Goal: Task Accomplishment & Management: Manage account settings

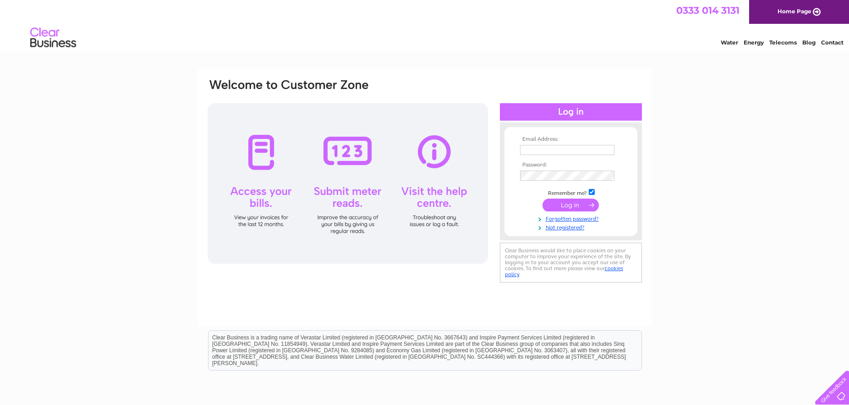
click at [542, 148] on input "text" at bounding box center [567, 150] width 94 height 10
type input "[EMAIL_ADDRESS][DOMAIN_NAME]"
click at [554, 203] on input "submit" at bounding box center [570, 205] width 56 height 13
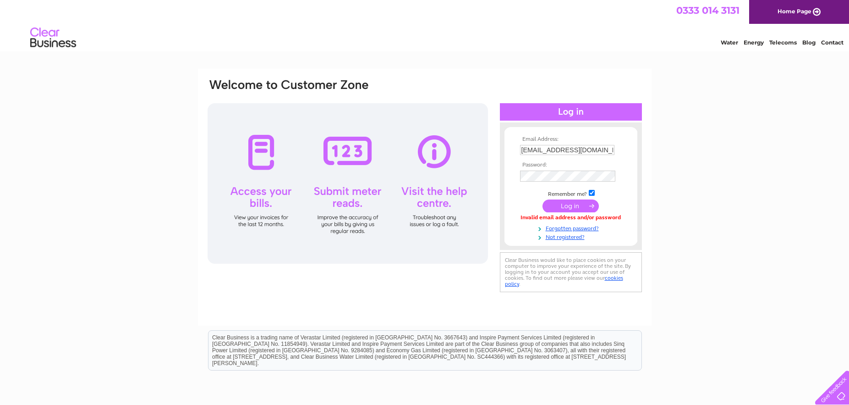
click at [565, 207] on input "submit" at bounding box center [570, 205] width 56 height 13
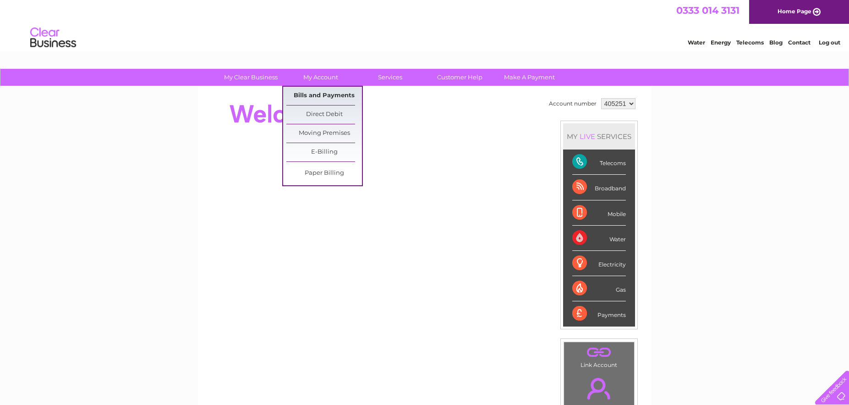
click at [322, 93] on link "Bills and Payments" at bounding box center [324, 96] width 76 height 18
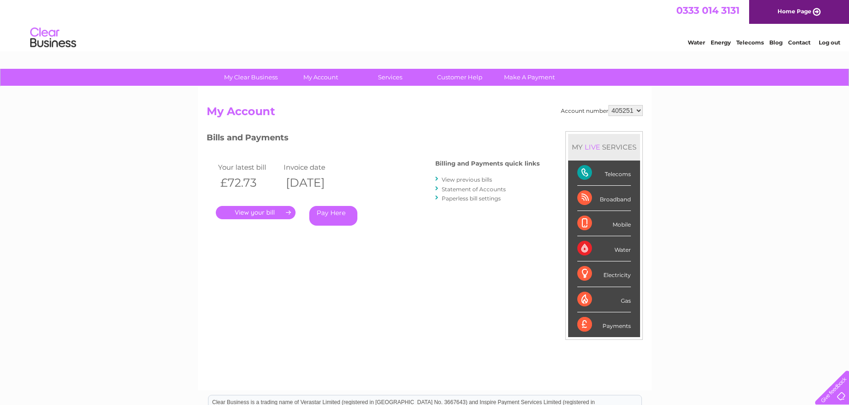
click at [461, 179] on link "View previous bills" at bounding box center [467, 179] width 50 height 7
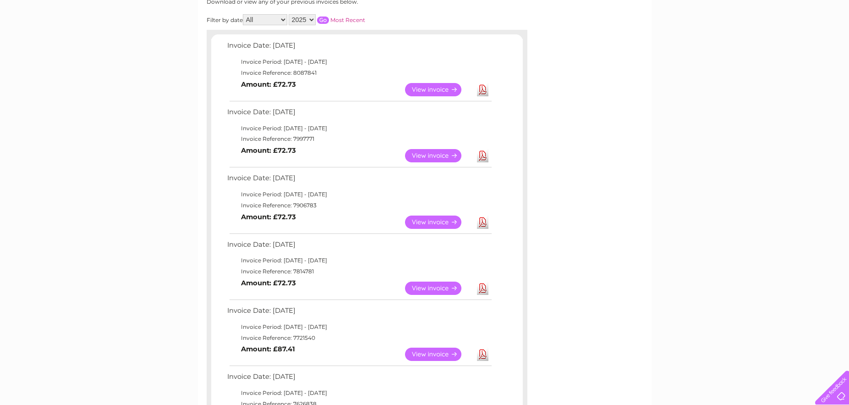
scroll to position [137, 0]
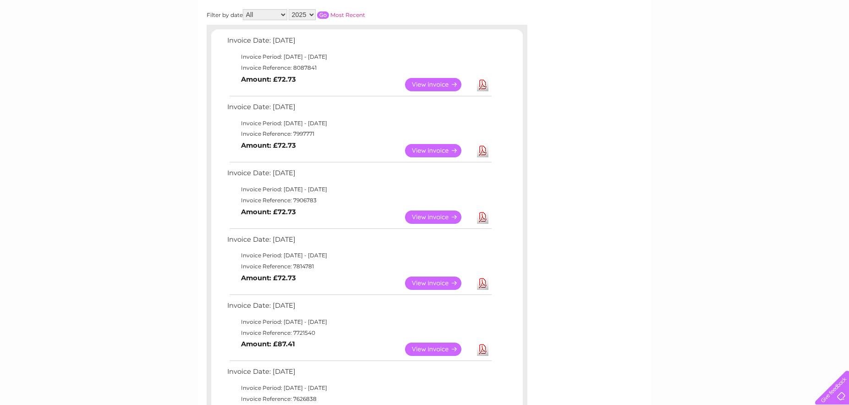
click at [428, 349] on link "View" at bounding box center [438, 348] width 67 height 13
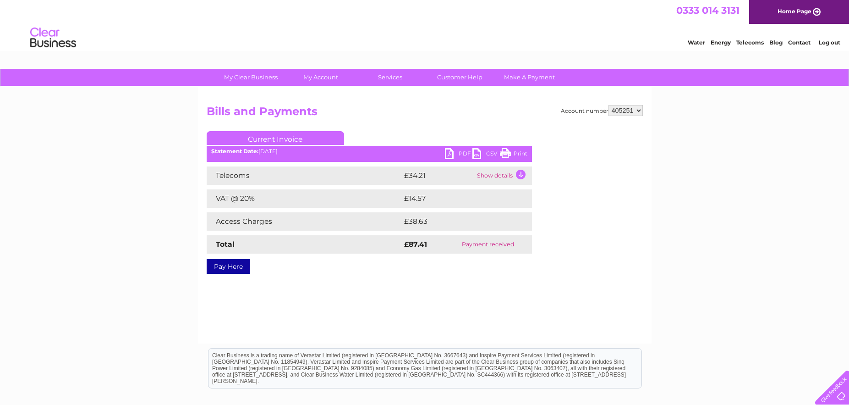
click at [509, 153] on link "Print" at bounding box center [513, 154] width 27 height 13
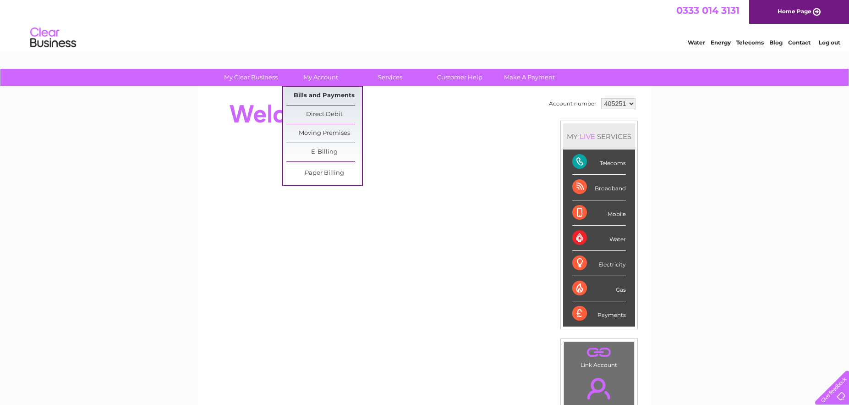
click at [323, 97] on link "Bills and Payments" at bounding box center [324, 96] width 76 height 18
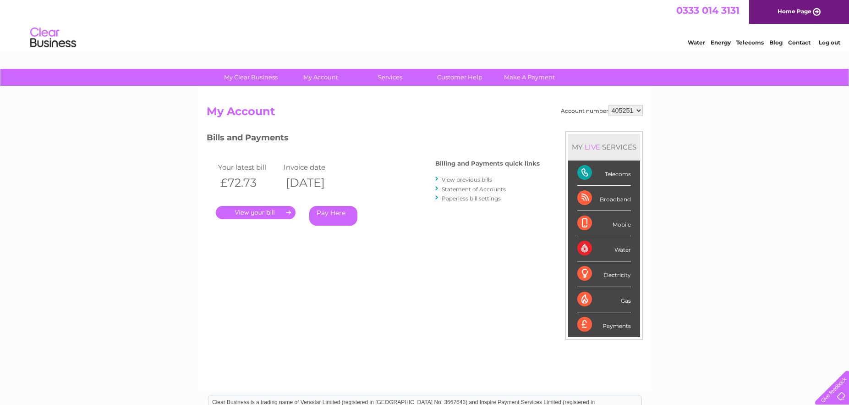
click at [456, 178] on link "View previous bills" at bounding box center [467, 179] width 50 height 7
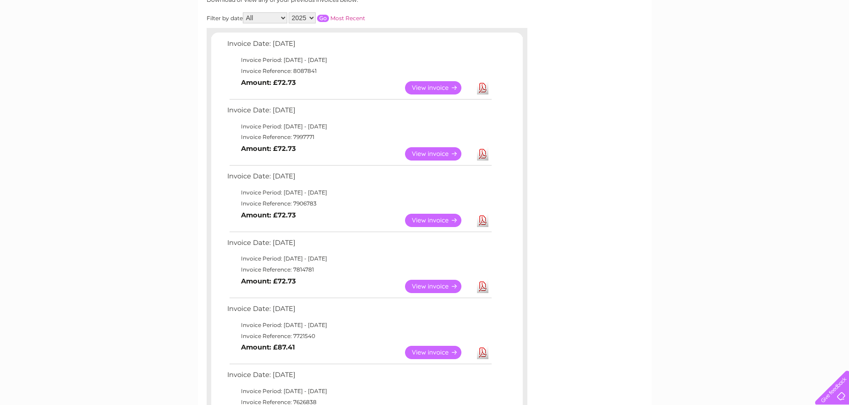
scroll to position [137, 0]
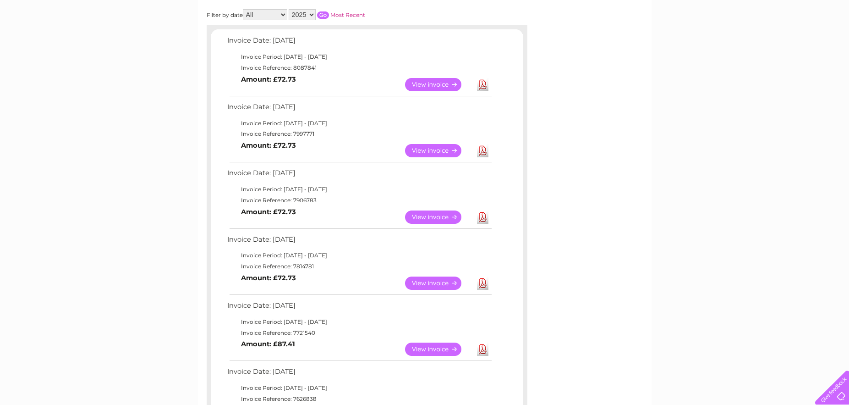
click at [435, 285] on link "View" at bounding box center [438, 282] width 67 height 13
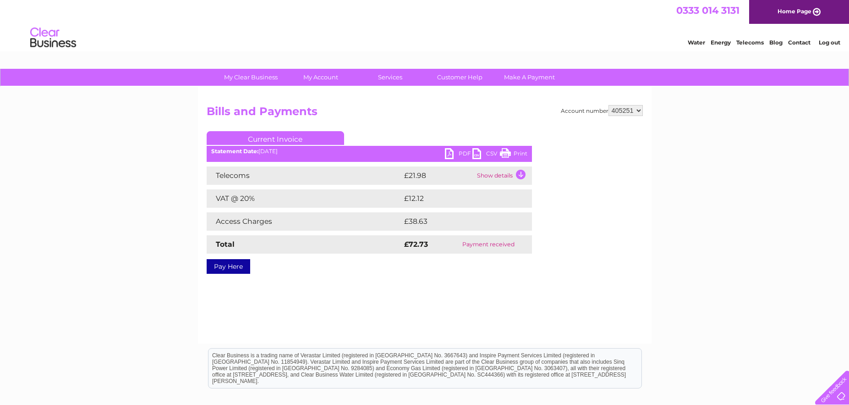
click at [509, 149] on link "Print" at bounding box center [513, 154] width 27 height 13
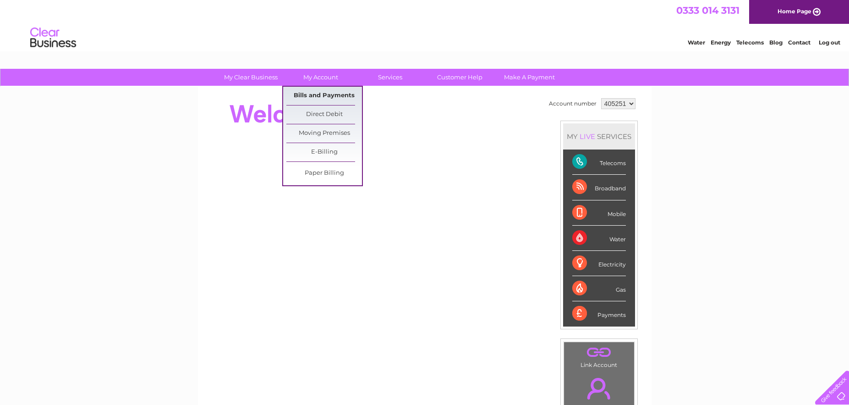
click at [327, 98] on link "Bills and Payments" at bounding box center [324, 96] width 76 height 18
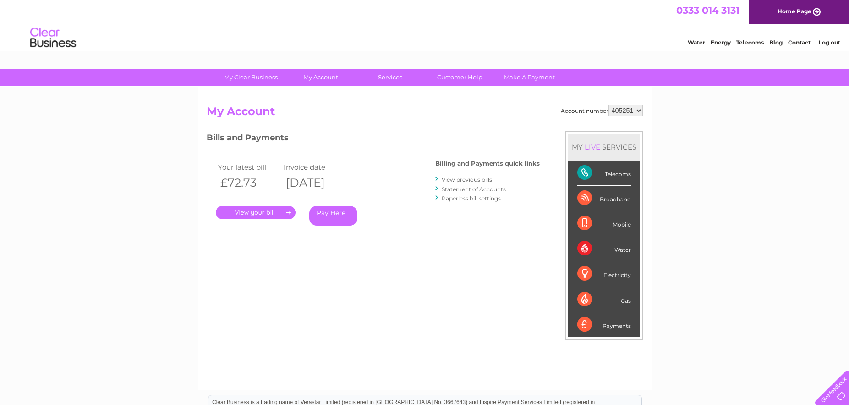
click at [473, 179] on link "View previous bills" at bounding box center [467, 179] width 50 height 7
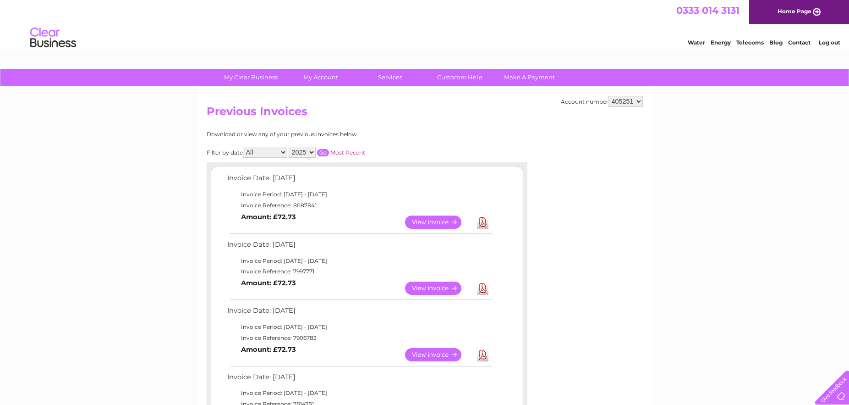
click at [424, 290] on link "View" at bounding box center [438, 287] width 67 height 13
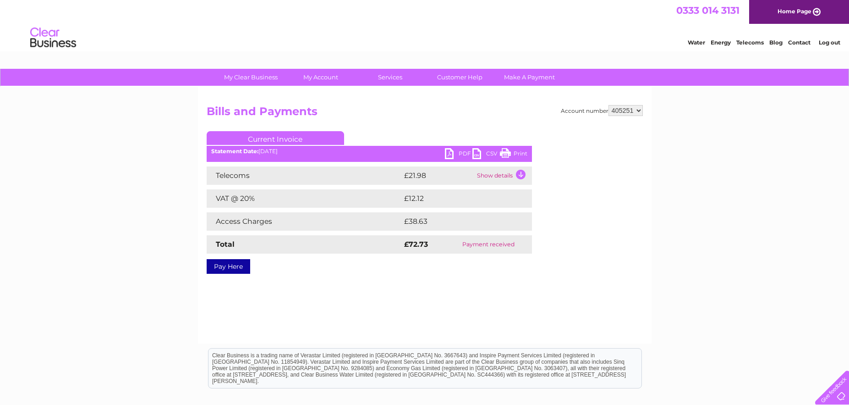
drag, startPoint x: 653, startPoint y: 2, endPoint x: 515, endPoint y: 151, distance: 202.6
click at [515, 151] on link "Print" at bounding box center [513, 154] width 27 height 13
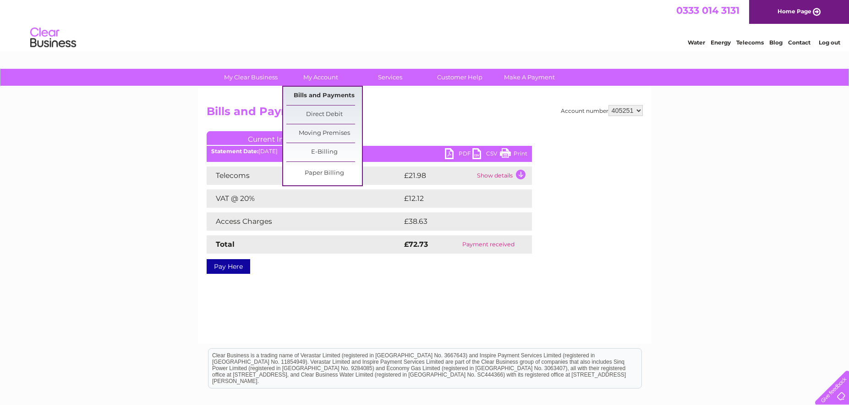
click at [333, 98] on link "Bills and Payments" at bounding box center [324, 96] width 76 height 18
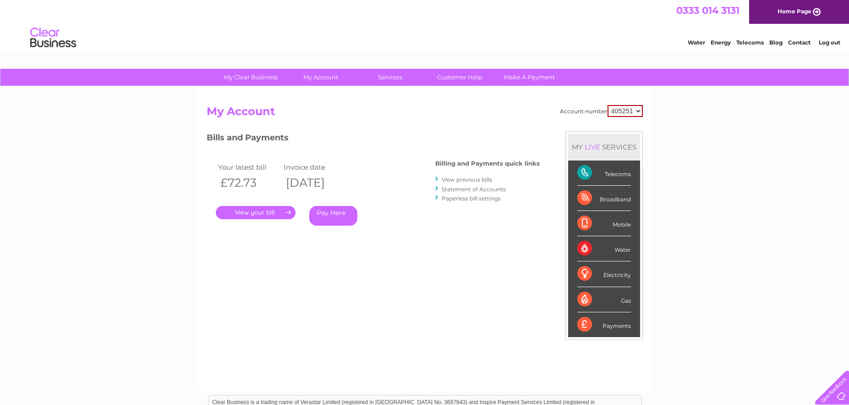
click at [242, 212] on link "." at bounding box center [256, 212] width 80 height 13
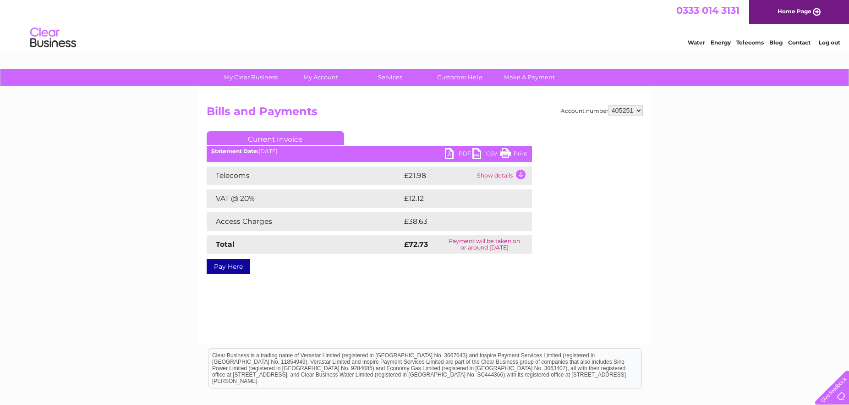
click at [507, 154] on link "Print" at bounding box center [513, 154] width 27 height 13
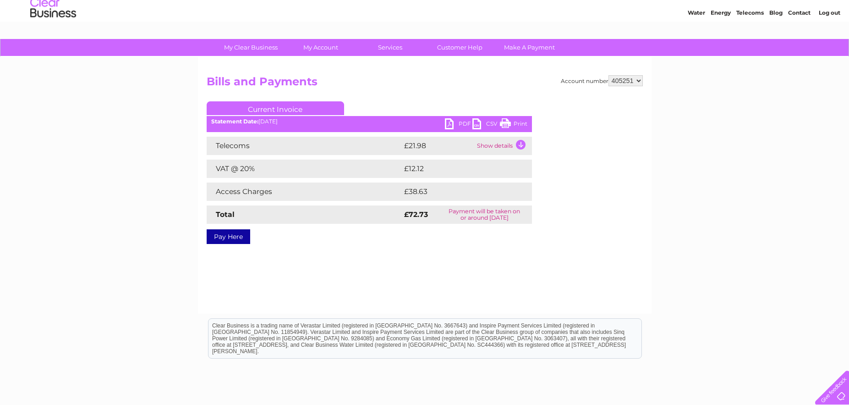
scroll to position [46, 0]
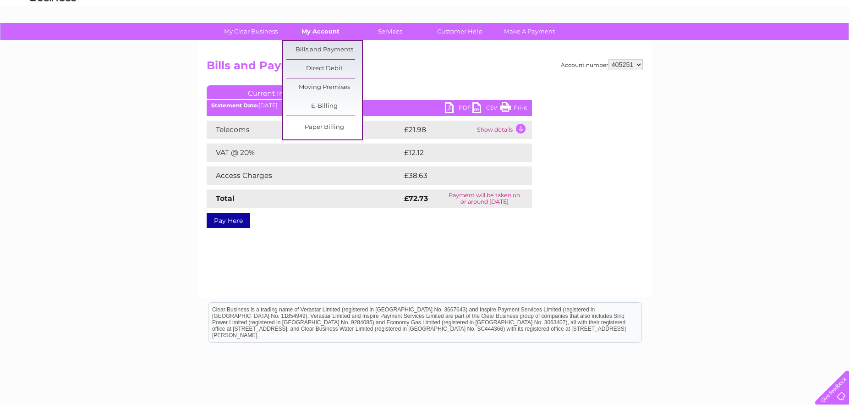
click at [313, 33] on link "My Account" at bounding box center [321, 31] width 76 height 17
click at [319, 50] on link "Bills and Payments" at bounding box center [324, 50] width 76 height 18
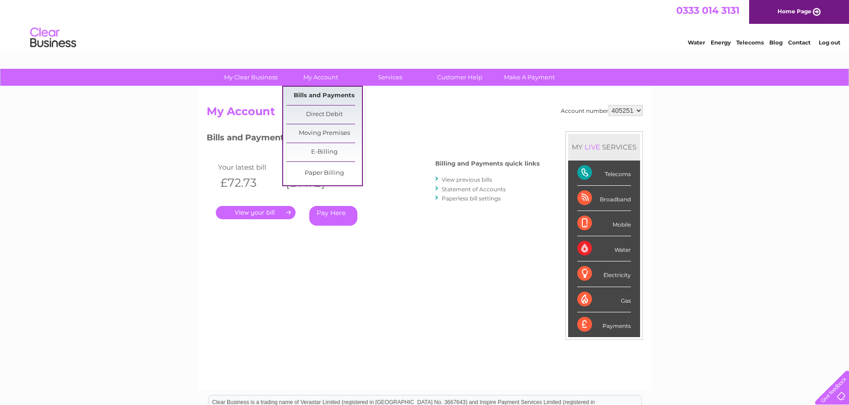
click at [328, 93] on link "Bills and Payments" at bounding box center [324, 96] width 76 height 18
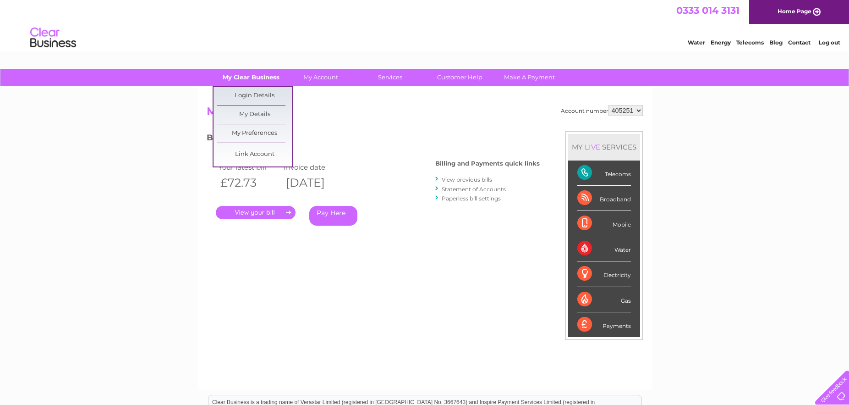
click at [277, 75] on link "My Clear Business" at bounding box center [251, 77] width 76 height 17
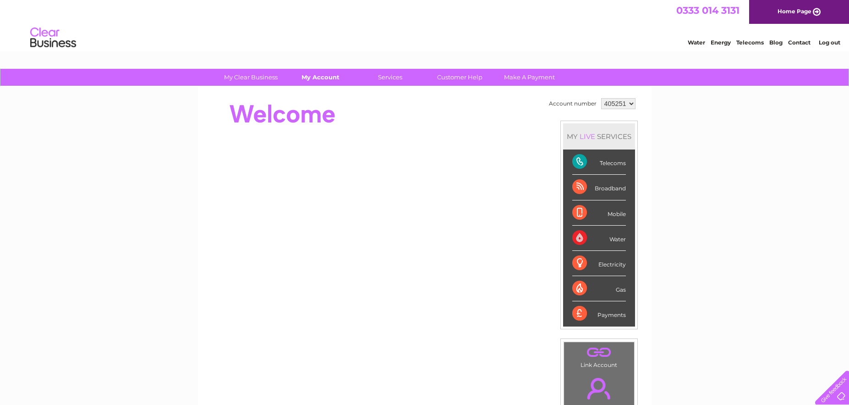
click at [317, 75] on link "My Account" at bounding box center [321, 77] width 76 height 17
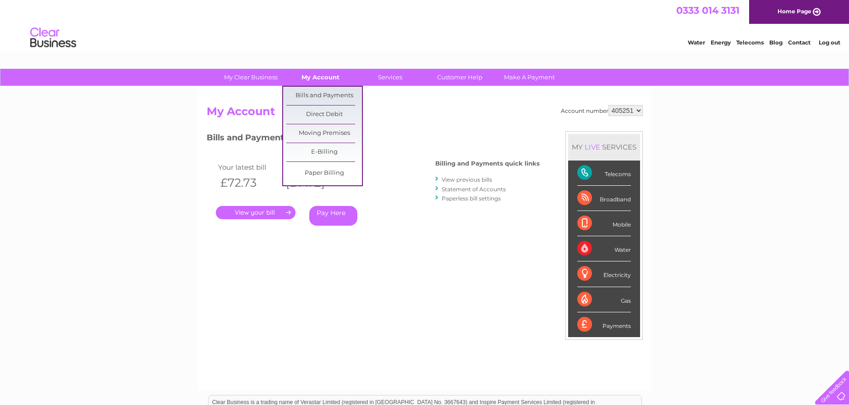
click at [321, 78] on link "My Account" at bounding box center [321, 77] width 76 height 17
click at [320, 96] on link "Bills and Payments" at bounding box center [324, 96] width 76 height 18
click at [325, 92] on link "Bills and Payments" at bounding box center [324, 96] width 76 height 18
click at [326, 92] on link "Bills and Payments" at bounding box center [324, 96] width 76 height 18
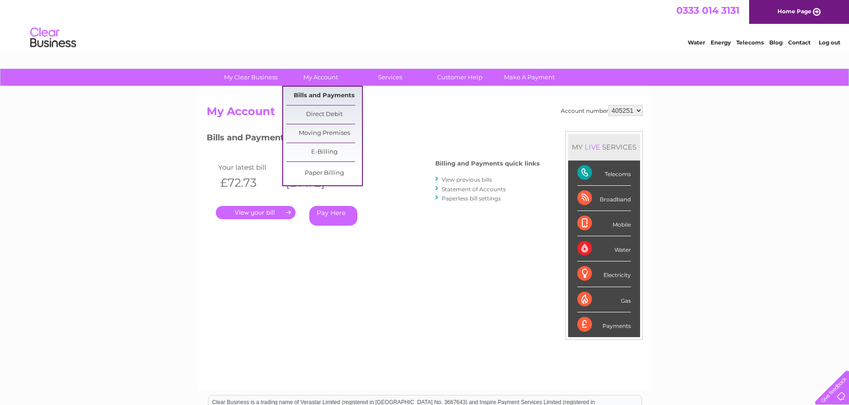
click at [326, 92] on link "Bills and Payments" at bounding box center [324, 96] width 76 height 18
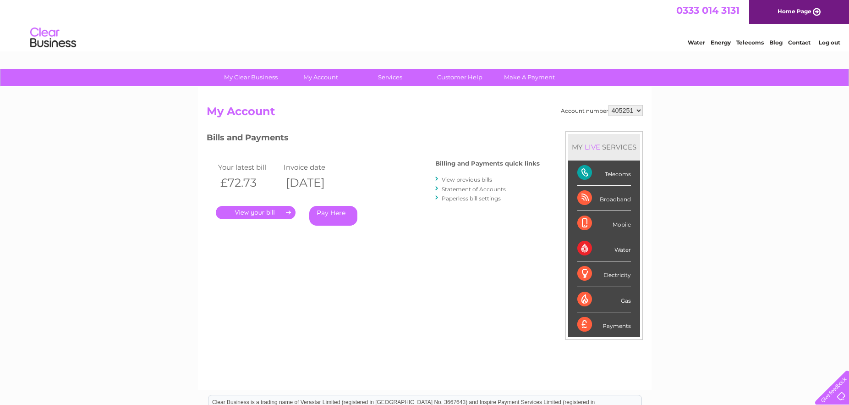
click at [472, 182] on link "View previous bills" at bounding box center [467, 179] width 50 height 7
click at [472, 179] on link "View previous bills" at bounding box center [467, 179] width 50 height 7
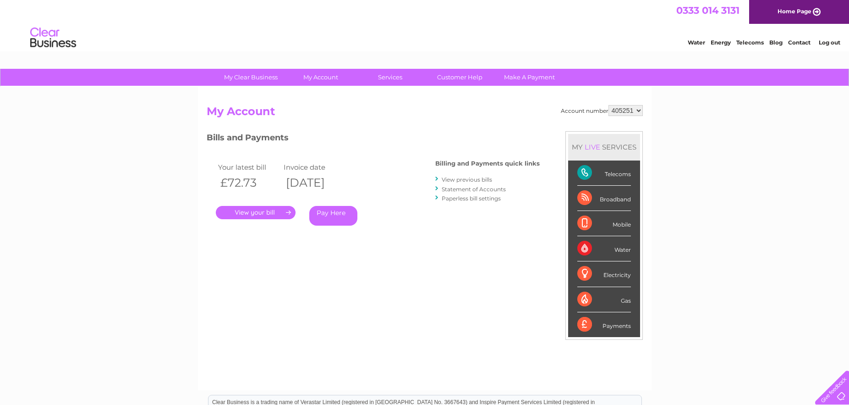
click at [472, 179] on link "View previous bills" at bounding box center [467, 179] width 50 height 7
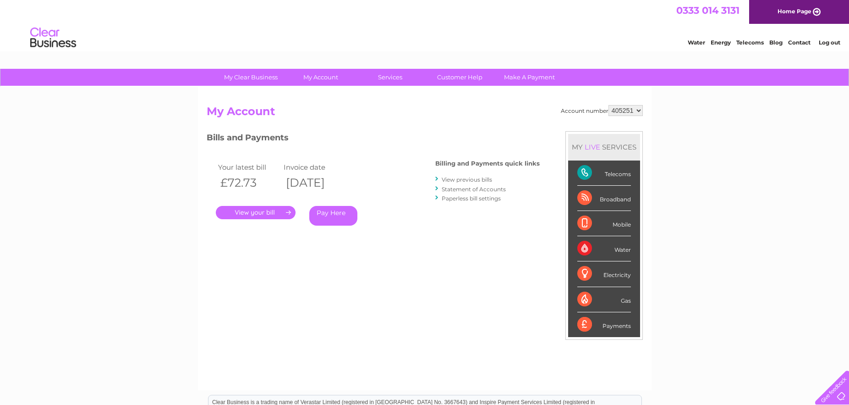
click at [472, 179] on link "View previous bills" at bounding box center [467, 179] width 50 height 7
click at [802, 307] on div "My Clear Business Login Details My Details My Preferences Link Account My Accou…" at bounding box center [424, 308] width 849 height 478
click at [447, 181] on link "View previous bills" at bounding box center [467, 179] width 50 height 7
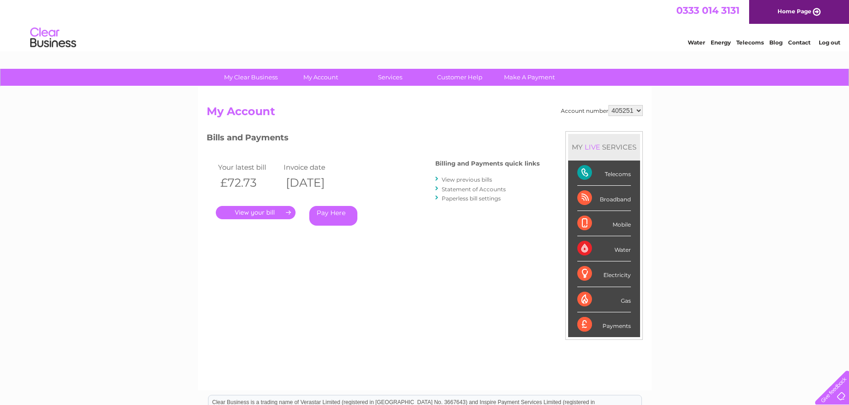
click at [447, 181] on link "View previous bills" at bounding box center [467, 179] width 50 height 7
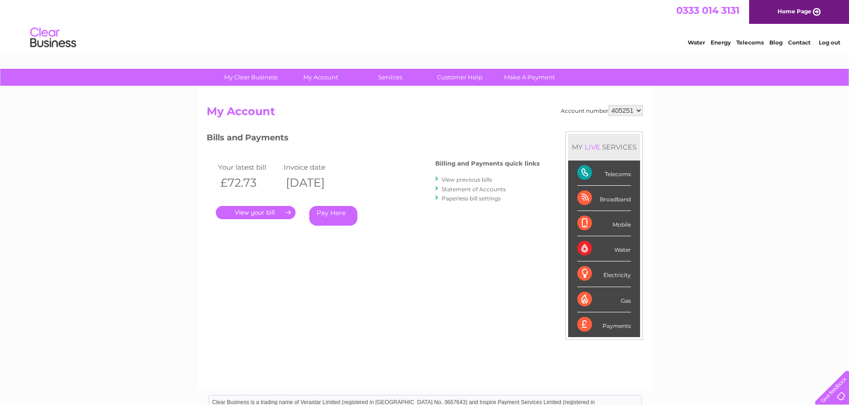
click at [447, 181] on link "View previous bills" at bounding box center [467, 179] width 50 height 7
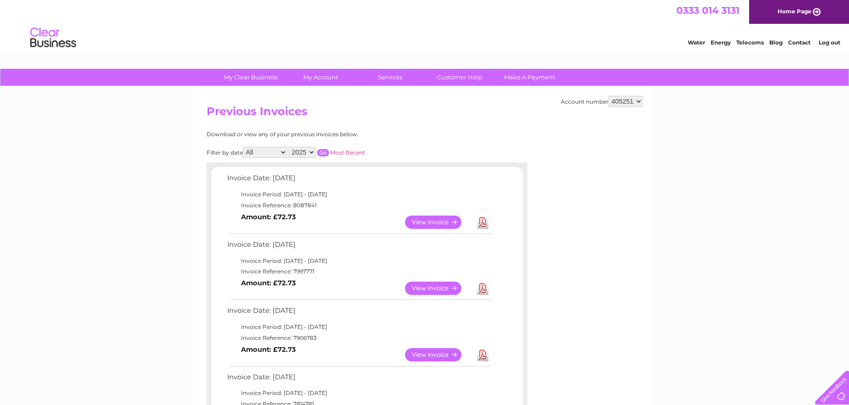
click at [432, 355] on link "View" at bounding box center [438, 354] width 67 height 13
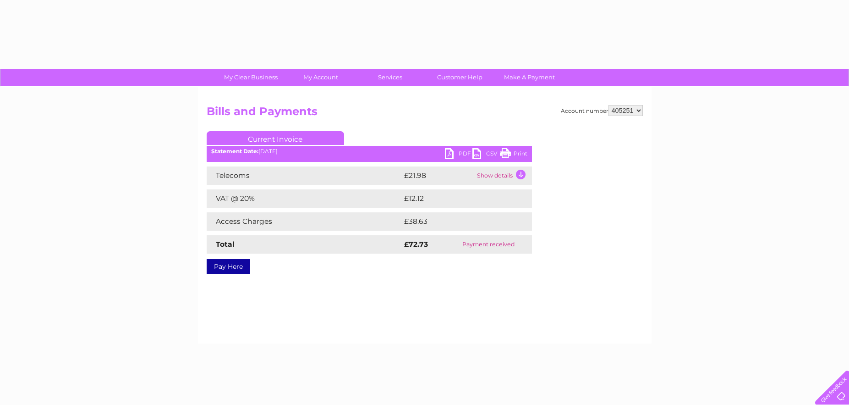
click at [507, 153] on link "Print" at bounding box center [513, 154] width 27 height 13
